Goal: Task Accomplishment & Management: Complete application form

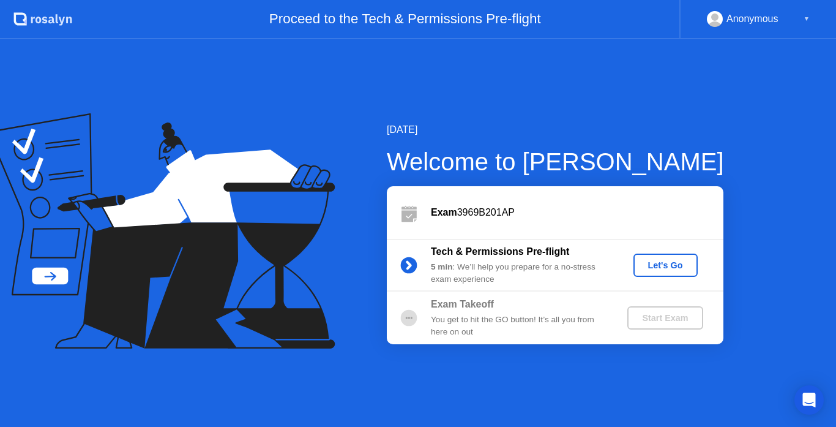
click at [672, 262] on div "Let's Go" at bounding box center [665, 265] width 54 height 10
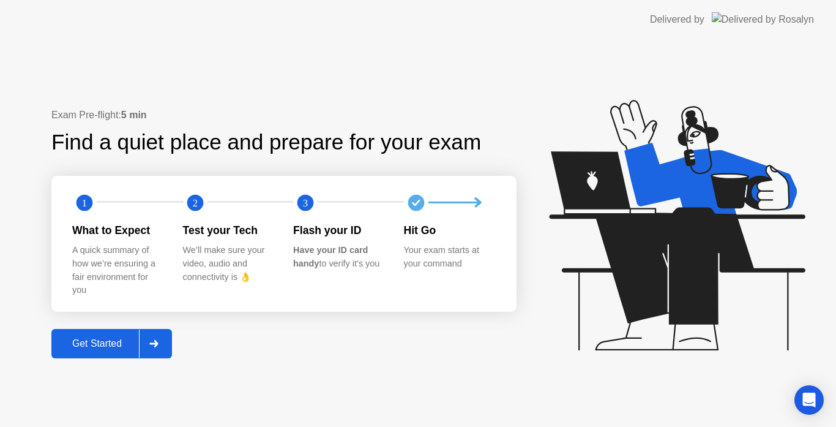
click at [105, 345] on div "Get Started" at bounding box center [97, 343] width 84 height 11
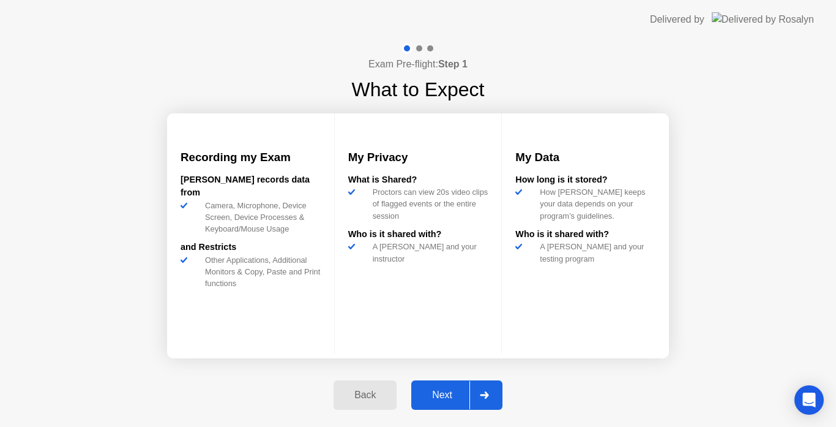
click at [458, 395] on div "Next" at bounding box center [442, 394] width 54 height 11
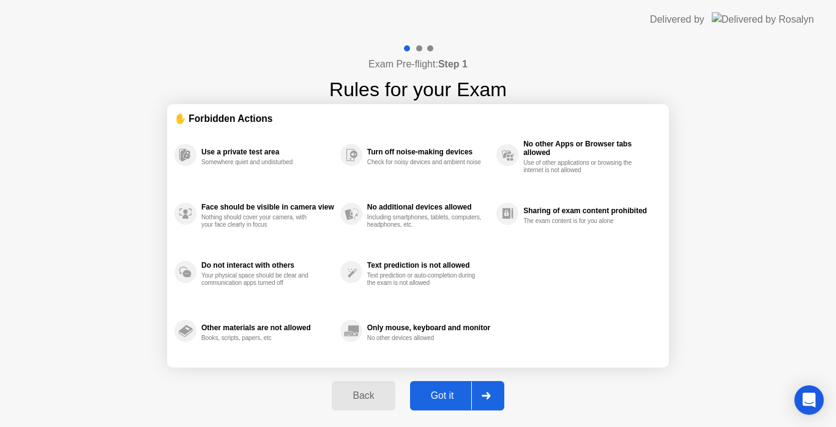
click at [458, 395] on div "Got it" at bounding box center [443, 395] width 58 height 11
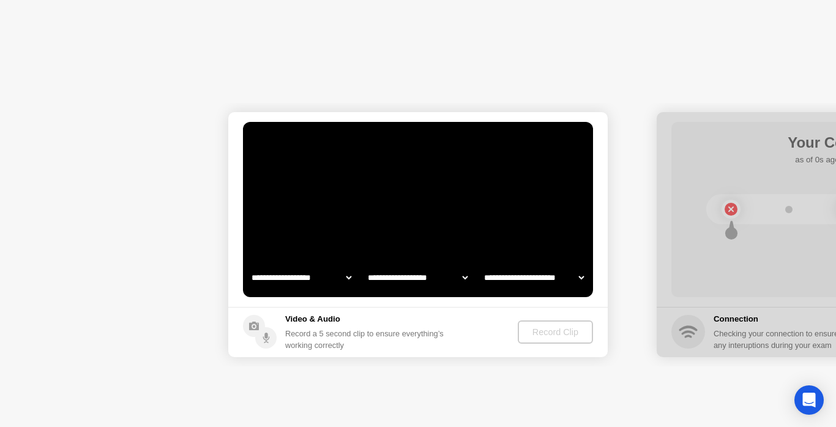
select select "**********"
select select "*******"
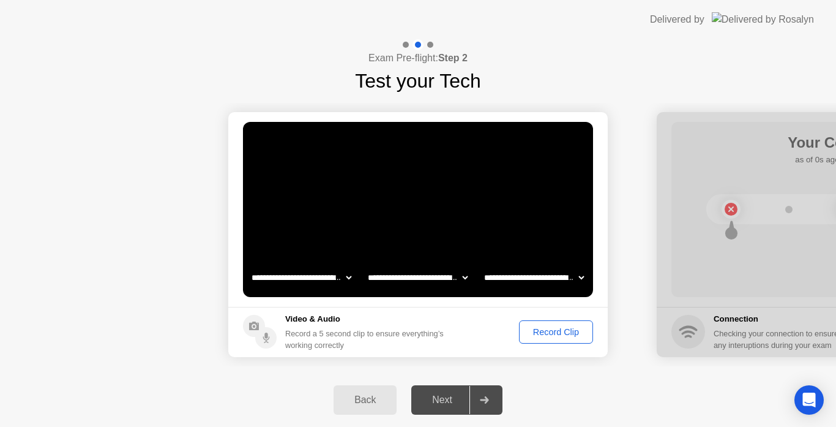
click at [565, 328] on div "Record Clip" at bounding box center [555, 332] width 65 height 10
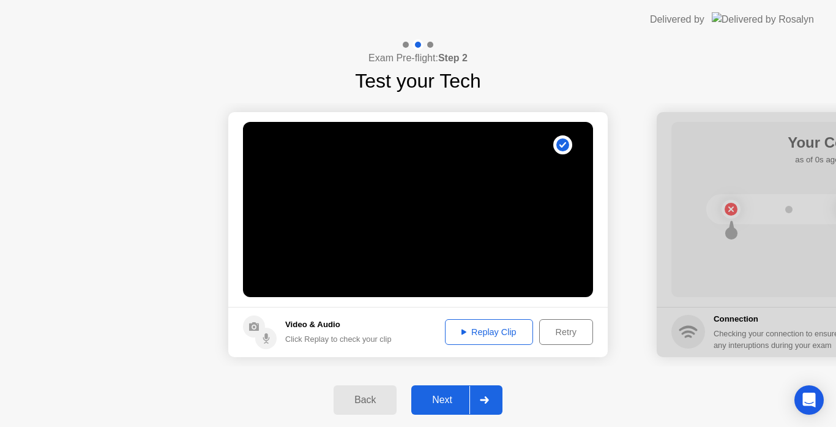
click at [457, 401] on div "Next" at bounding box center [442, 399] width 54 height 11
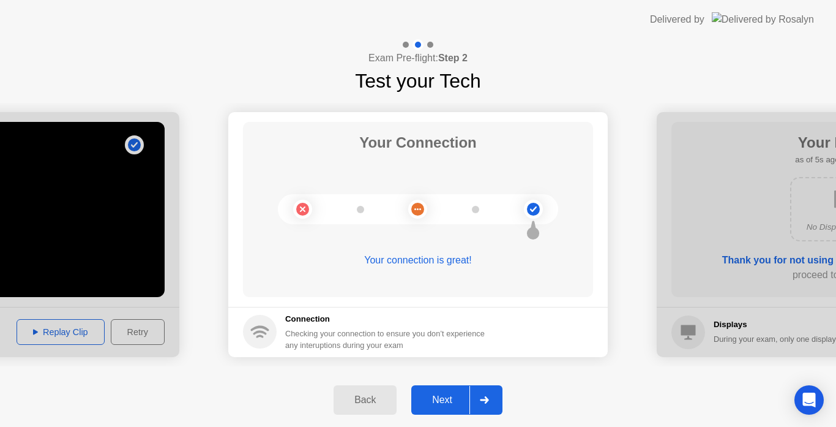
click at [442, 402] on div "Next" at bounding box center [442, 399] width 54 height 11
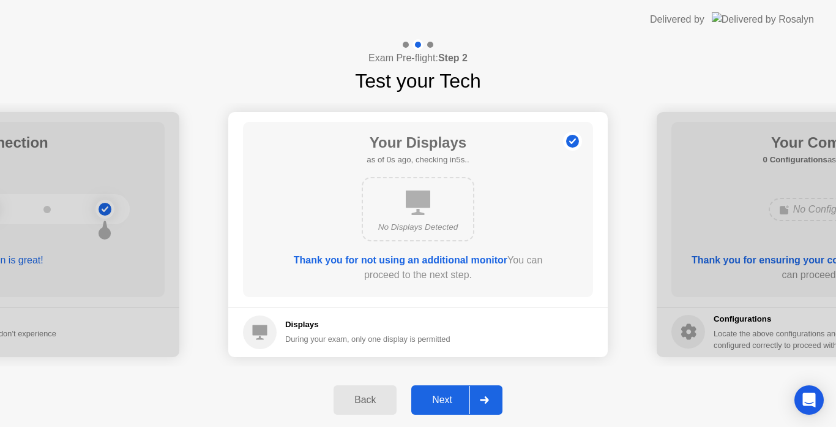
click at [447, 398] on div "Next" at bounding box center [442, 399] width 54 height 11
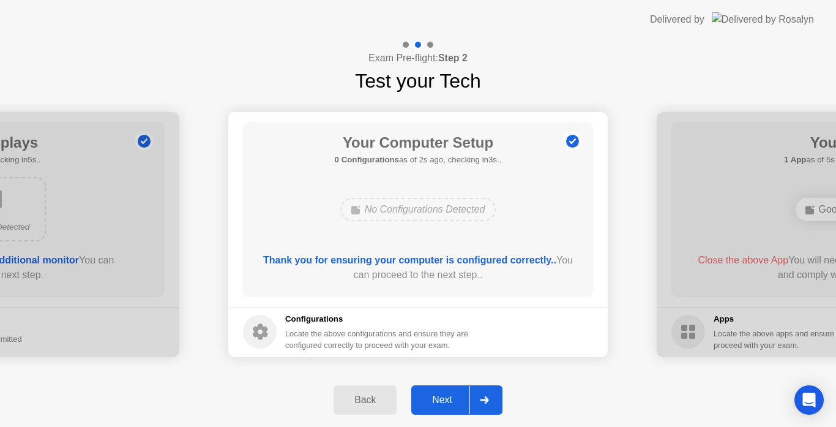
click at [447, 398] on div "Next" at bounding box center [442, 399] width 54 height 11
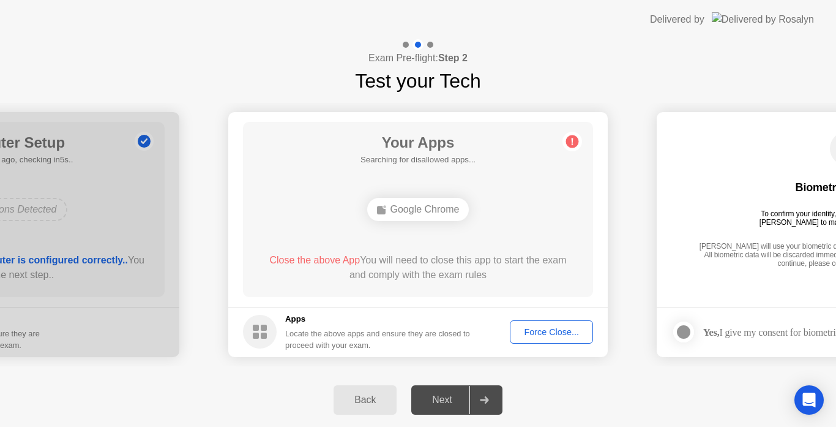
click at [445, 221] on div "Google Chrome" at bounding box center [418, 209] width 280 height 33
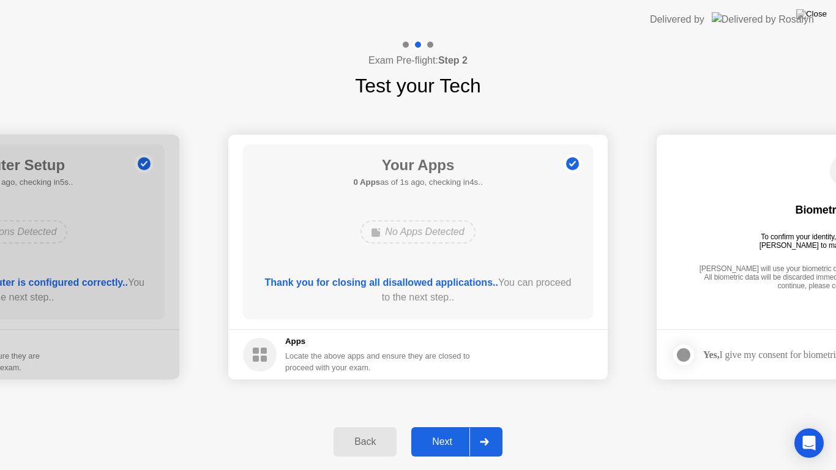
click at [452, 426] on div "Next" at bounding box center [442, 441] width 54 height 11
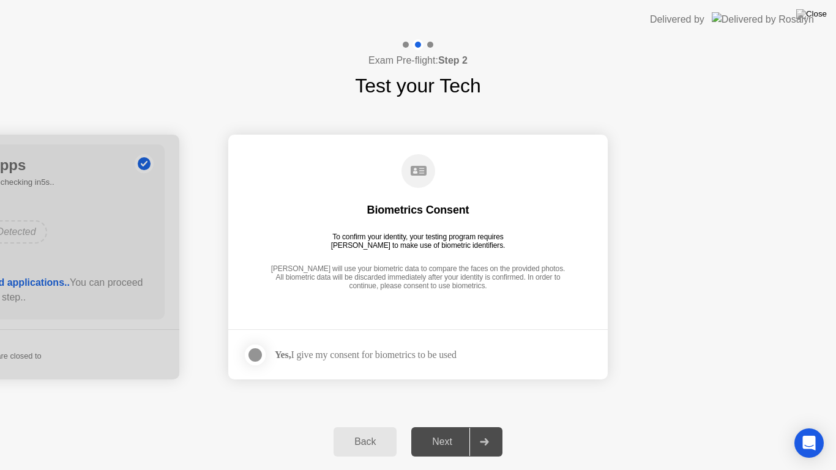
click at [256, 357] on div at bounding box center [255, 355] width 15 height 15
click at [445, 426] on div "Next" at bounding box center [442, 441] width 54 height 11
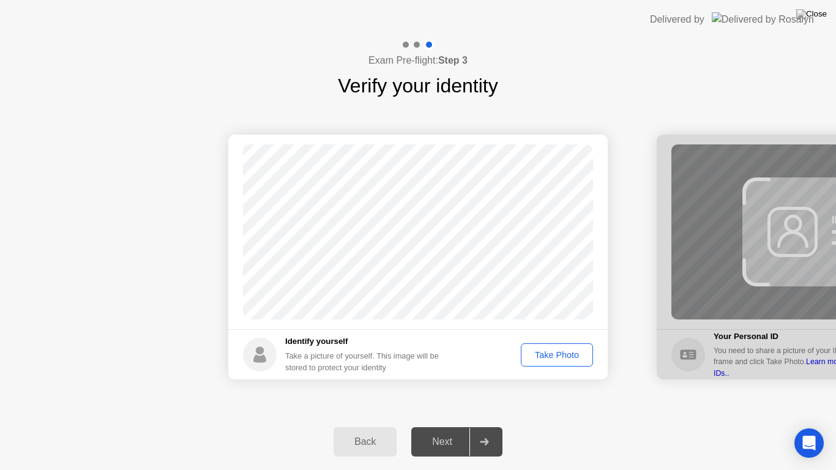
click at [549, 359] on div "Take Photo" at bounding box center [557, 355] width 64 height 10
click at [558, 356] on div "Retake" at bounding box center [565, 355] width 48 height 10
click at [558, 356] on div "Take Photo" at bounding box center [557, 355] width 64 height 10
click at [558, 356] on div "Retake" at bounding box center [565, 355] width 48 height 10
click at [558, 356] on div "Take Photo" at bounding box center [557, 355] width 64 height 10
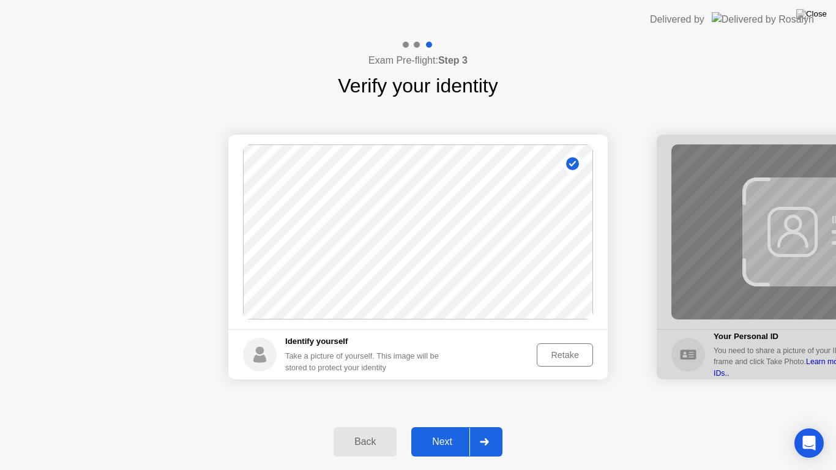
click at [558, 356] on div "Retake" at bounding box center [565, 355] width 48 height 10
click at [558, 356] on div "Take Photo" at bounding box center [557, 355] width 64 height 10
click at [558, 356] on div "Retake" at bounding box center [565, 355] width 48 height 10
click at [558, 356] on div "Take Photo" at bounding box center [557, 355] width 64 height 10
click at [558, 356] on div "Retake" at bounding box center [565, 355] width 48 height 10
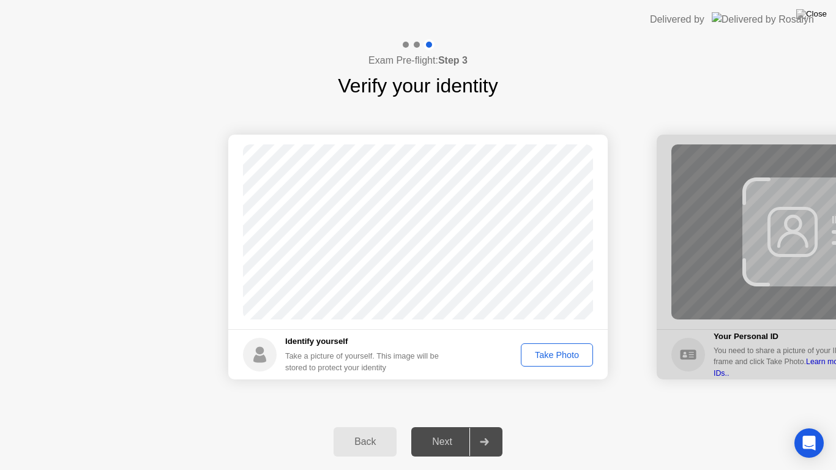
click at [558, 356] on div "Take Photo" at bounding box center [557, 355] width 64 height 10
click at [558, 356] on div "Retake" at bounding box center [565, 355] width 48 height 10
click at [558, 356] on div "Take Photo" at bounding box center [557, 355] width 64 height 10
click at [558, 356] on div "Retake" at bounding box center [565, 355] width 48 height 10
click at [558, 356] on div "Take Photo" at bounding box center [557, 355] width 64 height 10
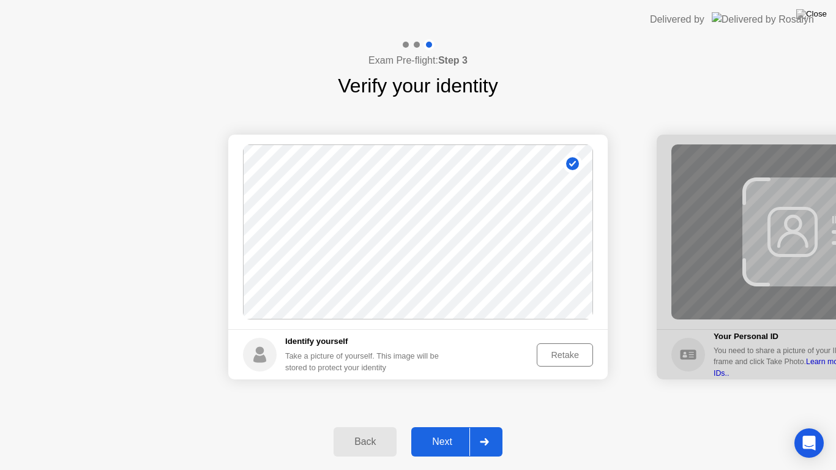
click at [558, 356] on div "Retake" at bounding box center [565, 355] width 48 height 10
click at [558, 356] on div "Take Photo" at bounding box center [557, 355] width 64 height 10
click at [558, 356] on div "Retake" at bounding box center [565, 355] width 48 height 10
click at [558, 356] on div "Take Photo" at bounding box center [557, 355] width 64 height 10
click at [558, 356] on div "Retake" at bounding box center [565, 355] width 48 height 10
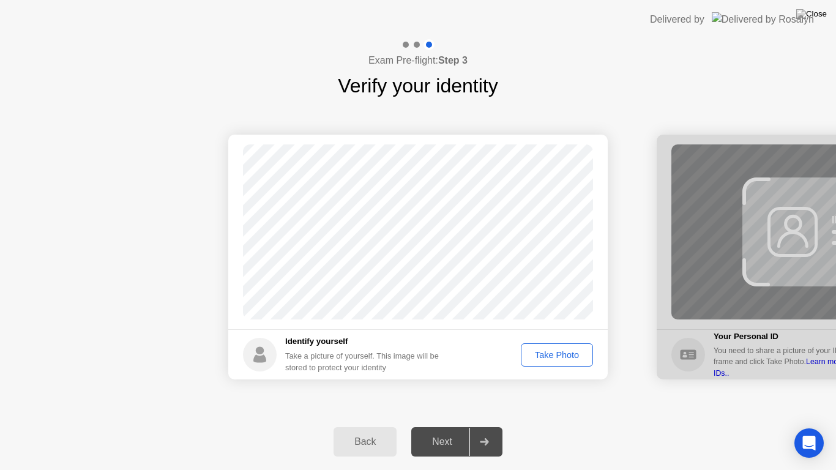
click at [558, 356] on div "Take Photo" at bounding box center [557, 355] width 64 height 10
click at [446, 426] on div "Next" at bounding box center [442, 441] width 54 height 11
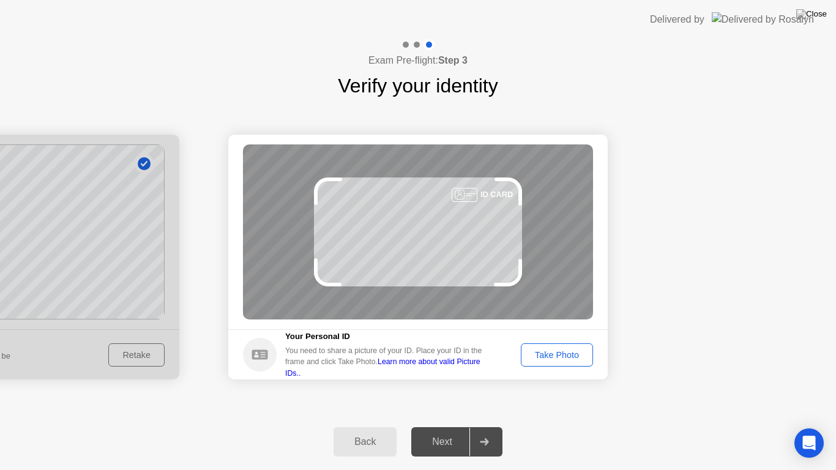
click at [575, 350] on div "Take Photo" at bounding box center [557, 355] width 64 height 10
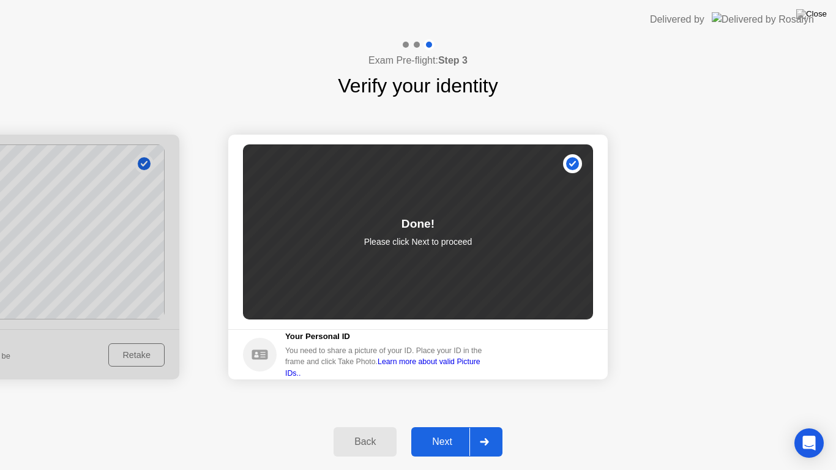
click at [450, 426] on button "Next" at bounding box center [456, 441] width 91 height 29
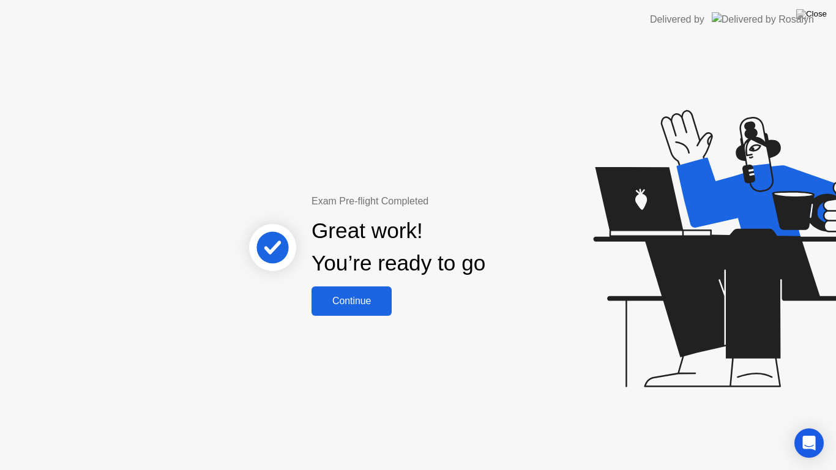
click at [345, 307] on div "Continue" at bounding box center [351, 301] width 73 height 11
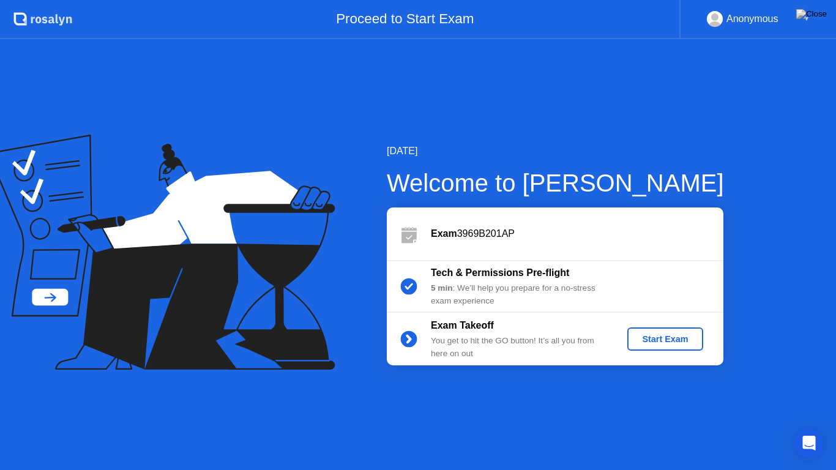
click at [686, 340] on div "Start Exam" at bounding box center [664, 339] width 65 height 10
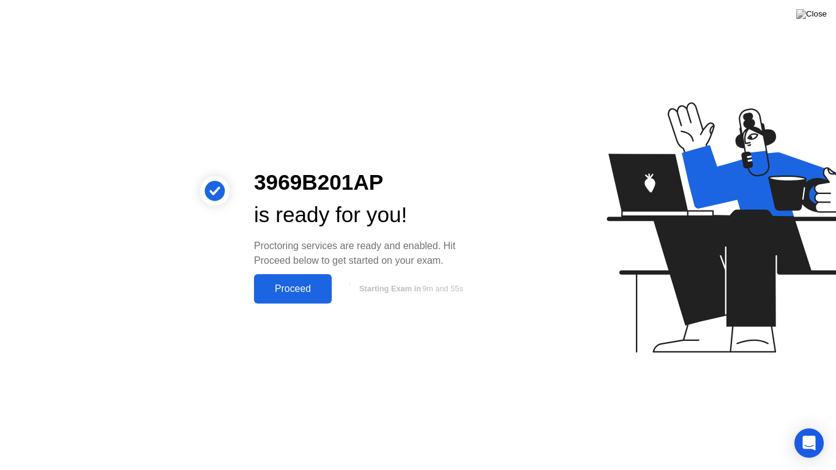
click at [288, 287] on div "Proceed" at bounding box center [293, 288] width 70 height 11
